Goal: Transaction & Acquisition: Purchase product/service

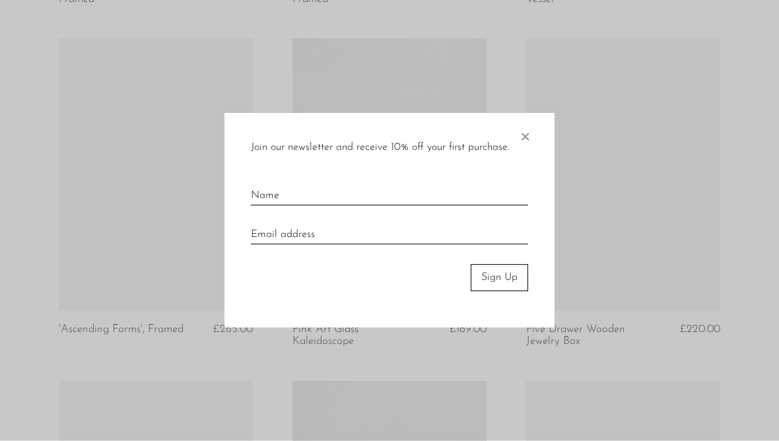
scroll to position [1441, 0]
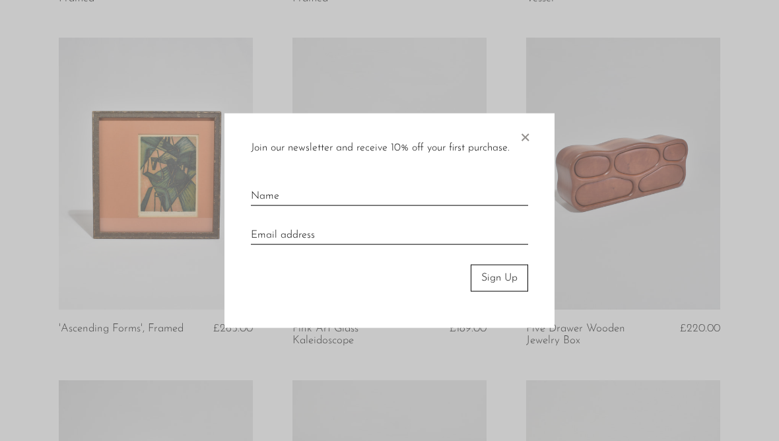
click at [526, 133] on span "×" at bounding box center [524, 135] width 13 height 42
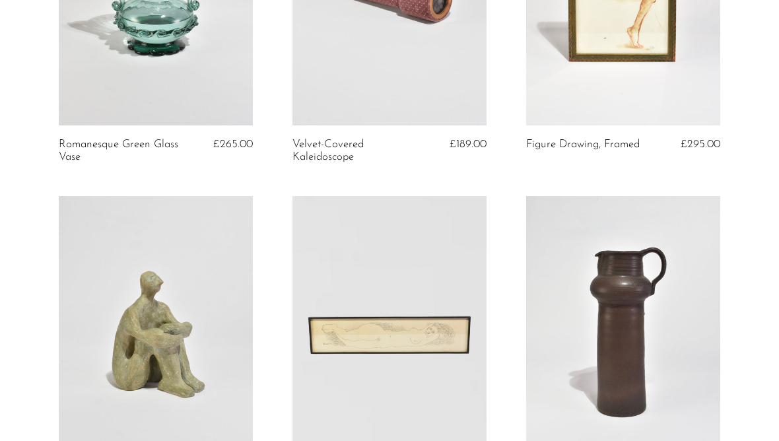
scroll to position [0, 0]
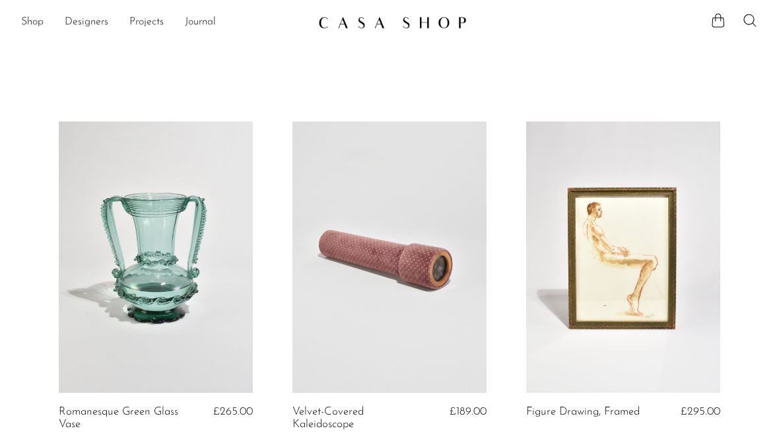
click at [755, 18] on icon at bounding box center [750, 21] width 16 height 16
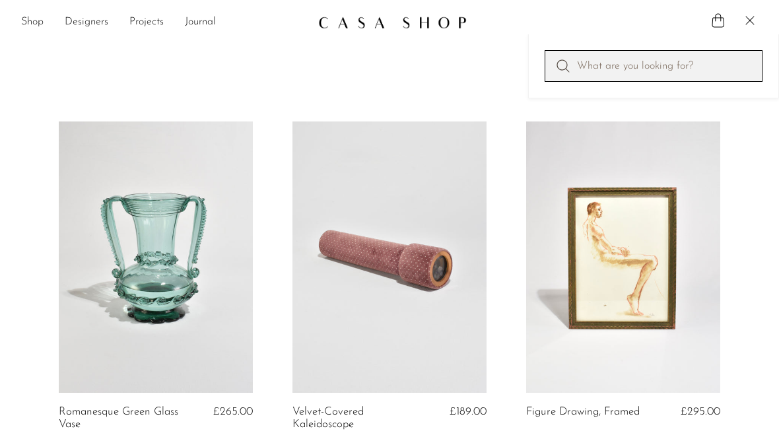
click at [653, 66] on input "Perform a search" at bounding box center [654, 66] width 218 height 32
type input "Jewelry box"
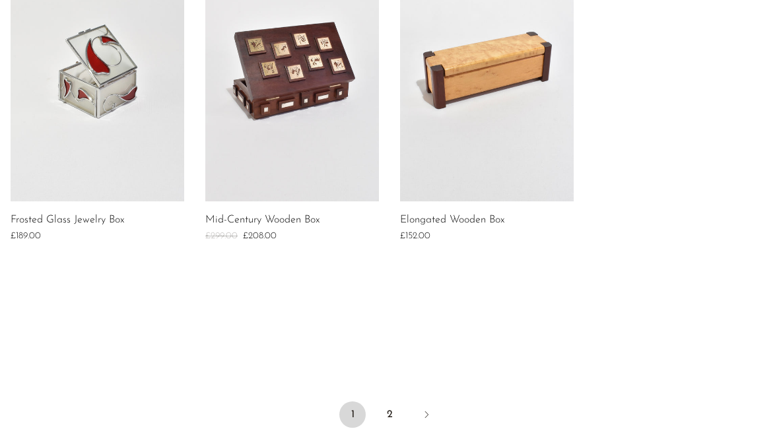
scroll to position [1017, 0]
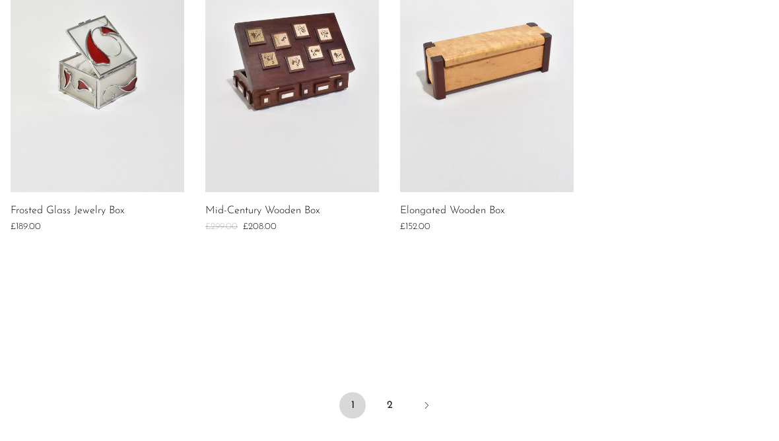
click at [391, 403] on link "2" at bounding box center [389, 405] width 26 height 26
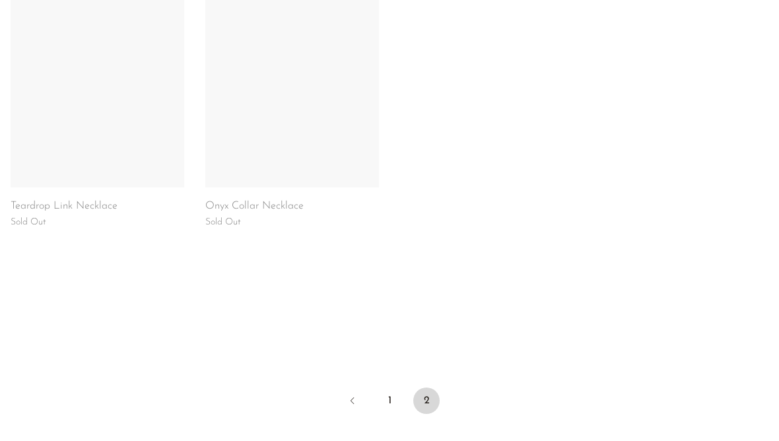
scroll to position [672, 0]
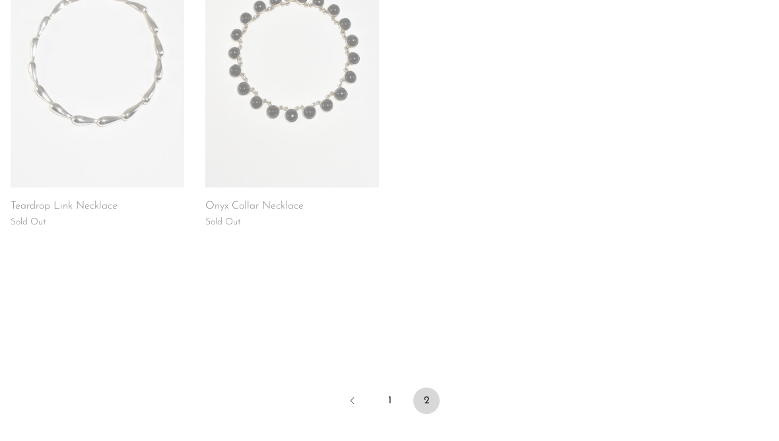
click at [386, 403] on link "1" at bounding box center [389, 401] width 26 height 26
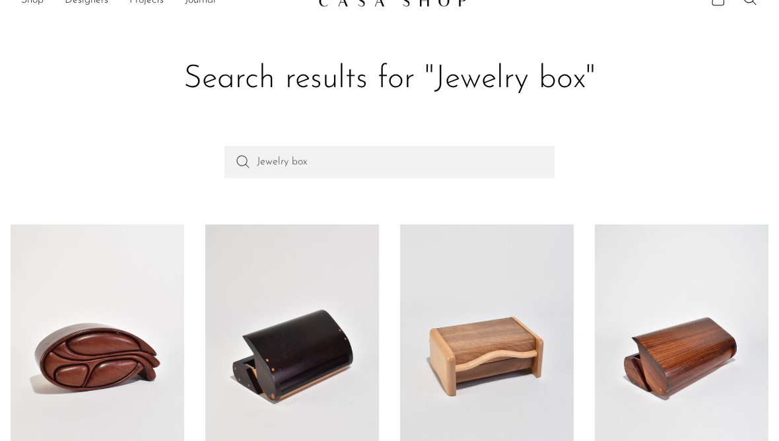
scroll to position [12, 0]
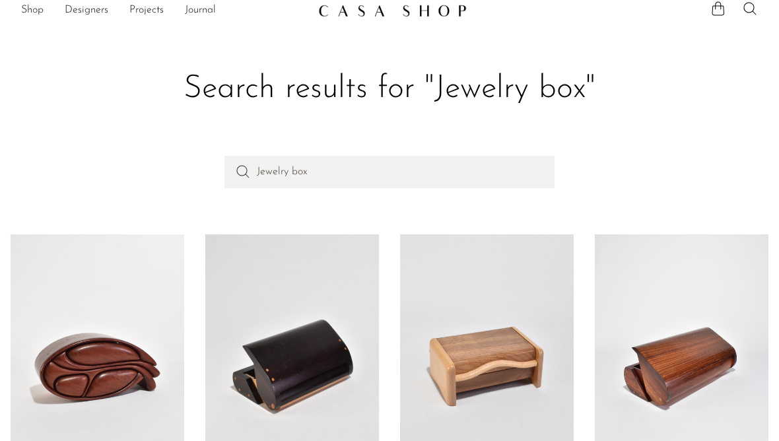
click at [692, 360] on link at bounding box center [682, 366] width 174 height 264
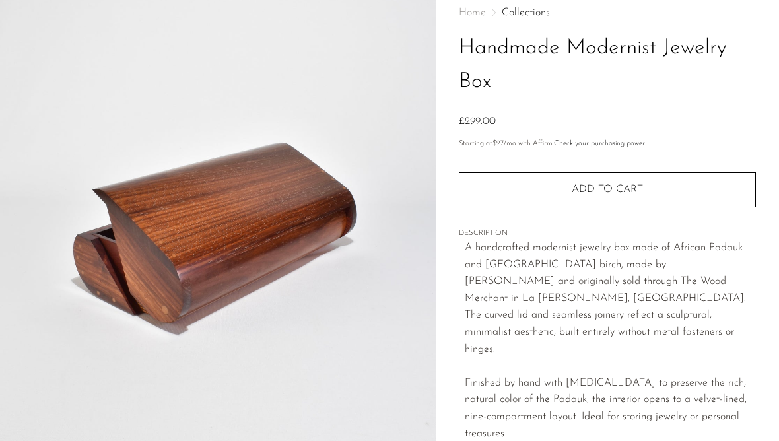
scroll to position [75, 0]
